Goal: Book appointment/travel/reservation

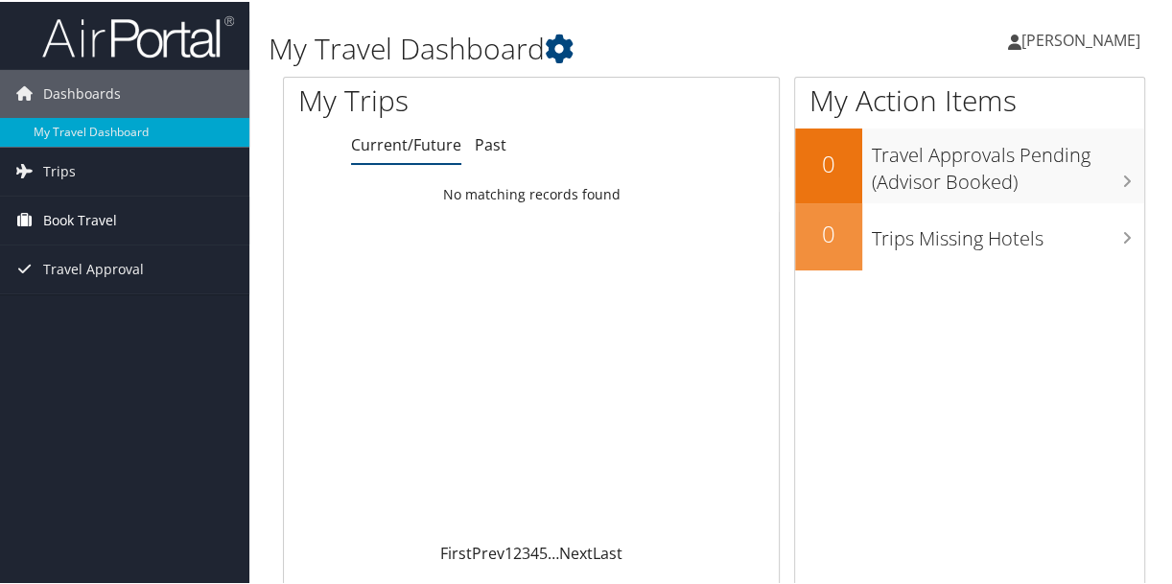
click at [69, 214] on span "Book Travel" at bounding box center [80, 219] width 74 height 48
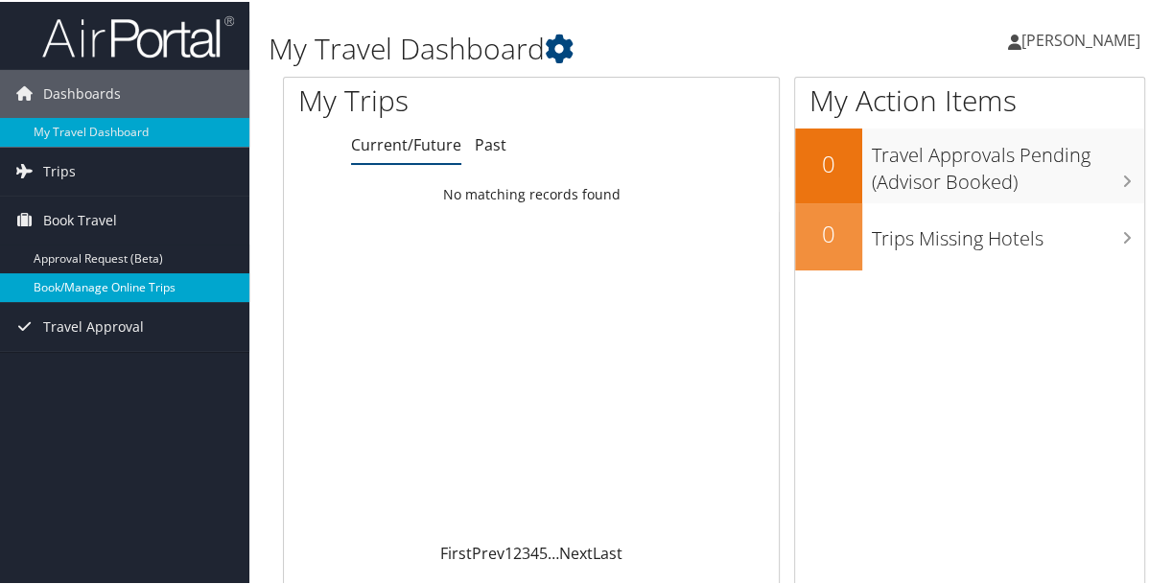
click at [80, 280] on link "Book/Manage Online Trips" at bounding box center [124, 286] width 249 height 29
